Goal: Register for event/course

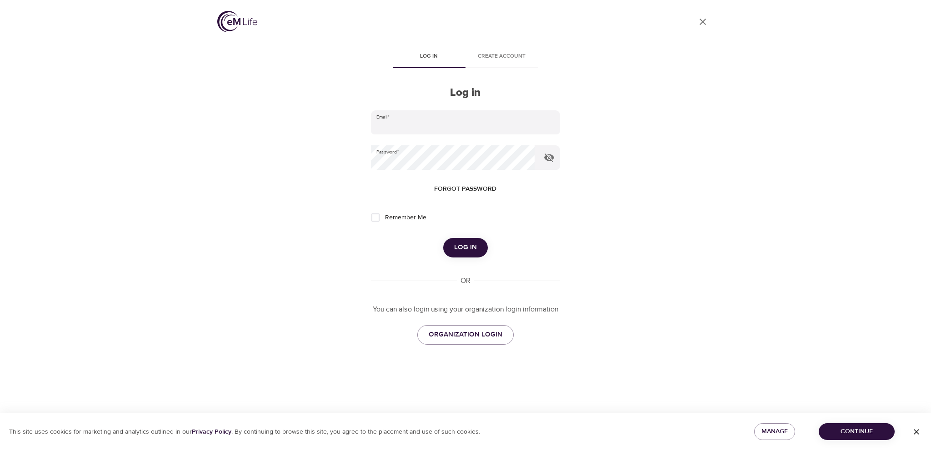
type input "[PERSON_NAME][EMAIL_ADDRESS][PERSON_NAME][DOMAIN_NAME]"
click at [469, 245] on span "Log in" at bounding box center [465, 248] width 23 height 12
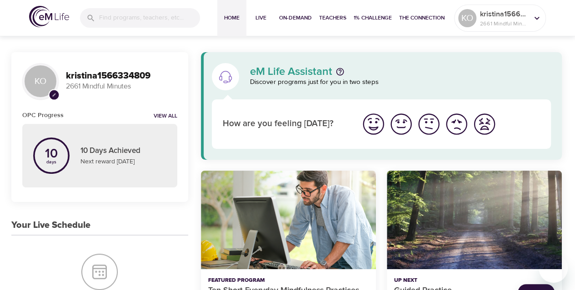
scroll to position [136, 0]
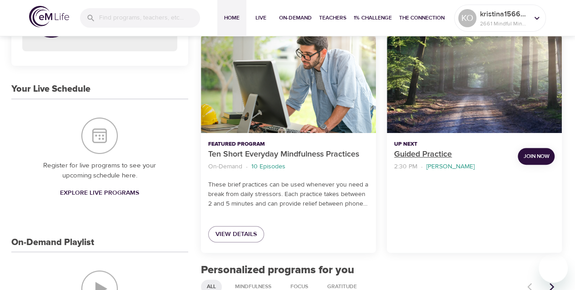
click at [412, 155] on p "Guided Practice" at bounding box center [452, 155] width 116 height 12
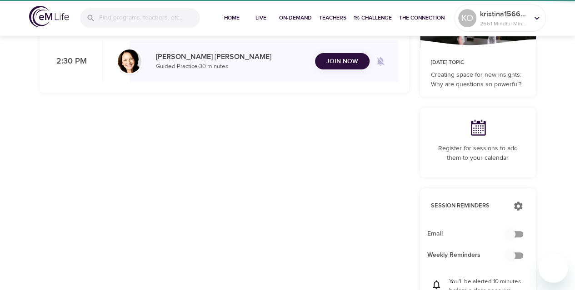
checkbox input "true"
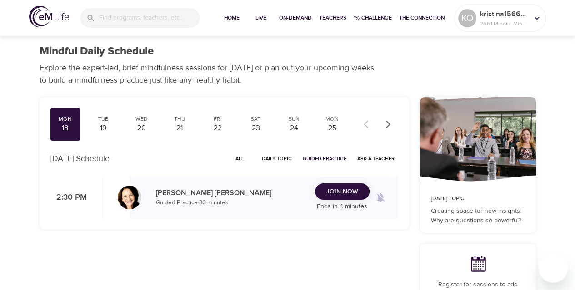
drag, startPoint x: 230, startPoint y: 158, endPoint x: 243, endPoint y: 161, distance: 13.6
click at [234, 161] on button "All" at bounding box center [239, 159] width 29 height 14
click at [101, 125] on div "19" at bounding box center [103, 128] width 23 height 10
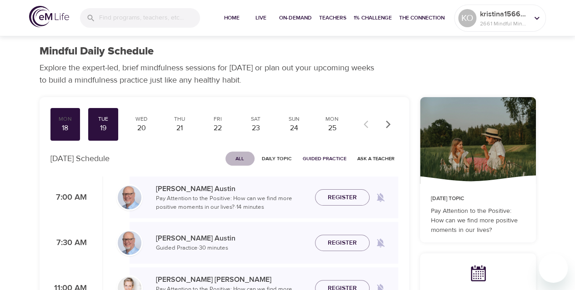
click at [239, 155] on span "All" at bounding box center [240, 159] width 22 height 9
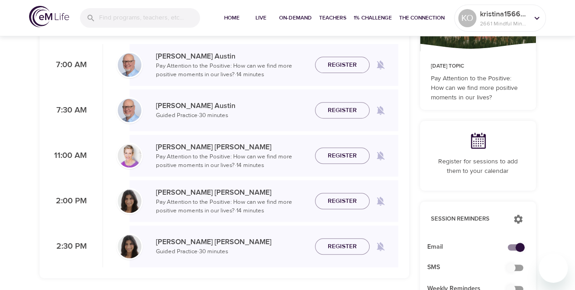
scroll to position [182, 0]
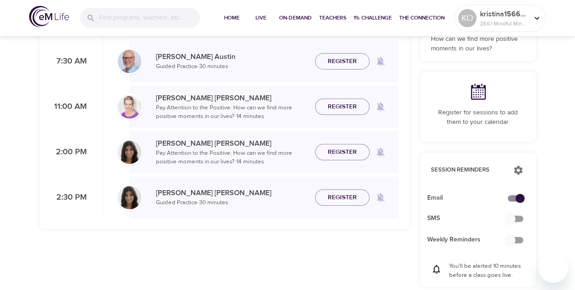
click at [347, 149] on span "Register" at bounding box center [342, 152] width 29 height 11
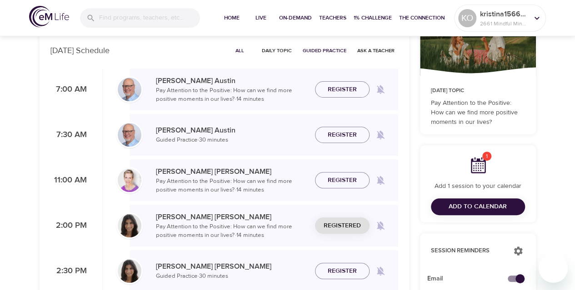
scroll to position [0, 0]
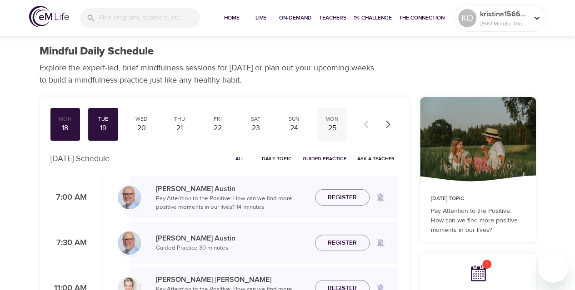
click at [332, 126] on div "25" at bounding box center [332, 128] width 23 height 10
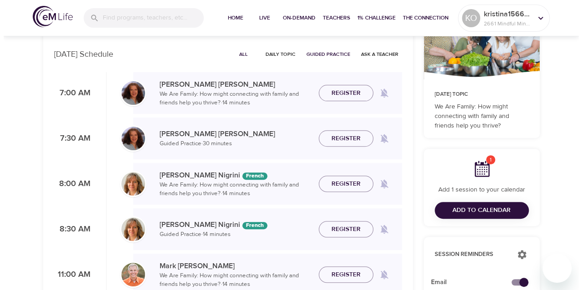
scroll to position [182, 0]
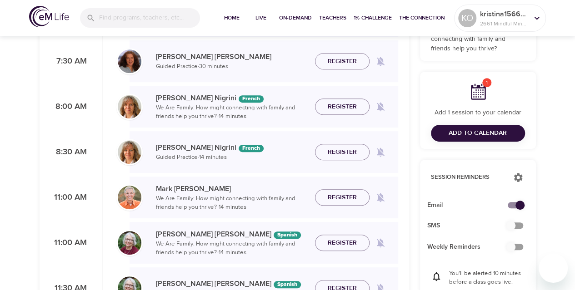
click at [447, 132] on span "Add to Calendar" at bounding box center [478, 133] width 80 height 11
